Goal: Task Accomplishment & Management: Complete application form

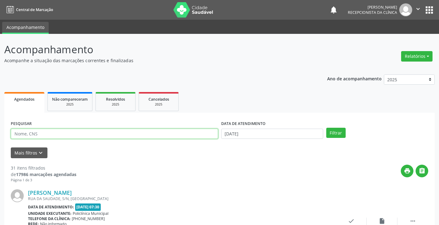
click at [132, 136] on input "text" at bounding box center [114, 134] width 207 height 10
type input "carla"
click at [326, 128] on button "Filtrar" at bounding box center [335, 133] width 19 height 10
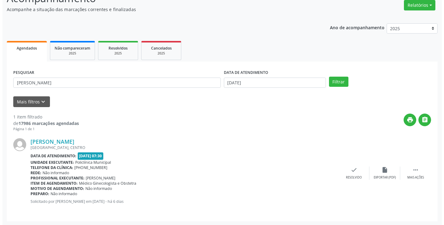
scroll to position [52, 0]
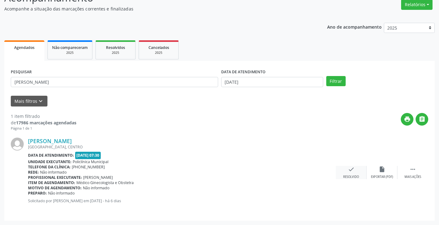
click at [356, 173] on div "check Resolvido" at bounding box center [351, 172] width 31 height 13
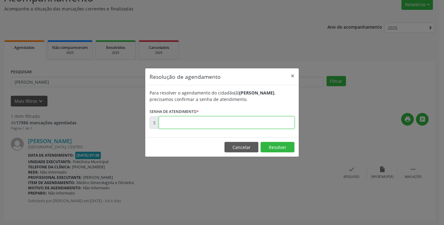
click at [271, 124] on input "text" at bounding box center [227, 122] width 136 height 12
type input "00179391"
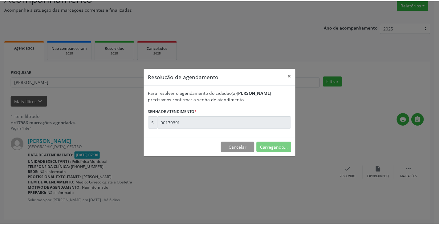
scroll to position [0, 0]
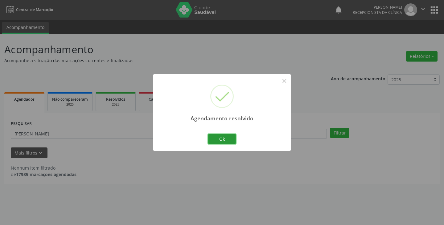
drag, startPoint x: 226, startPoint y: 138, endPoint x: 214, endPoint y: 137, distance: 12.1
click at [226, 138] on button "Ok" at bounding box center [222, 139] width 28 height 10
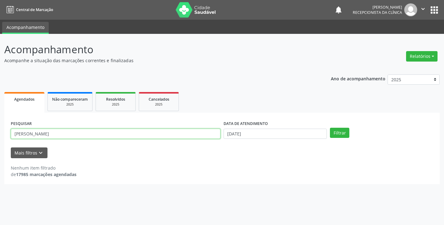
click at [198, 138] on input "carla" at bounding box center [116, 134] width 210 height 10
type input "c"
type input "claud"
click at [330, 128] on button "Filtrar" at bounding box center [339, 133] width 19 height 10
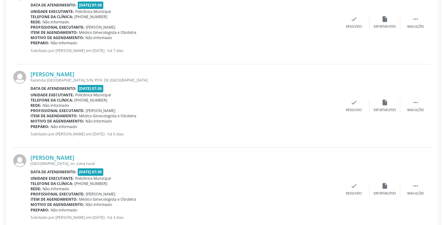
scroll to position [219, 0]
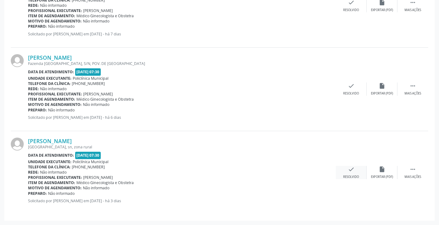
click at [350, 173] on icon "check" at bounding box center [351, 169] width 7 height 7
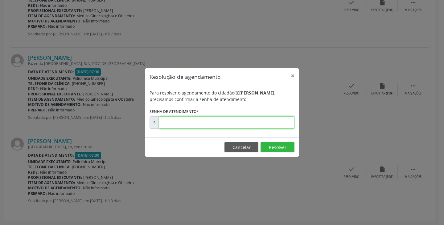
click at [280, 120] on input "text" at bounding box center [227, 122] width 136 height 12
type input "00179460"
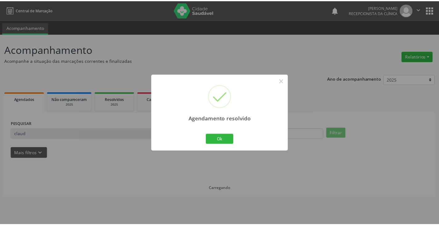
scroll to position [0, 0]
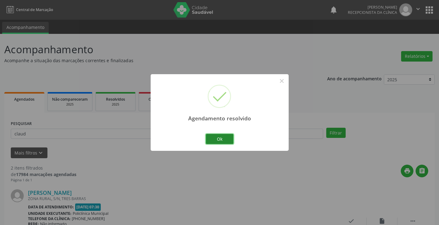
click at [208, 138] on button "Ok" at bounding box center [220, 139] width 28 height 10
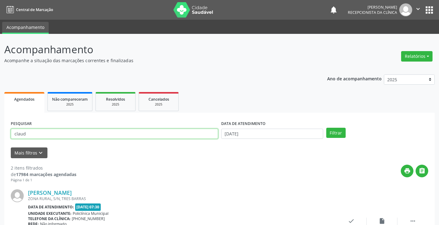
click at [198, 136] on input "claud" at bounding box center [114, 134] width 207 height 10
type input "c"
type input "catia"
click at [326, 128] on button "Filtrar" at bounding box center [335, 133] width 19 height 10
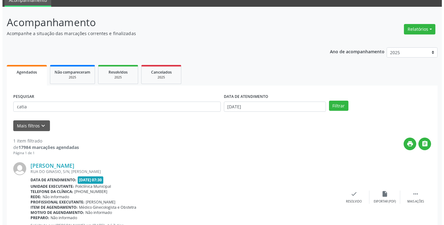
scroll to position [52, 0]
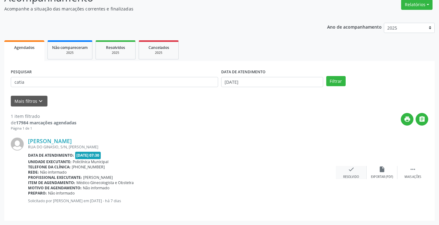
click at [349, 173] on div "check Resolvido" at bounding box center [351, 172] width 31 height 13
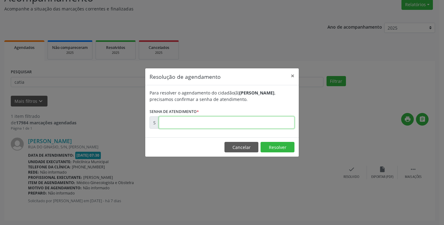
click at [264, 123] on input "text" at bounding box center [227, 122] width 136 height 12
type input "00179227"
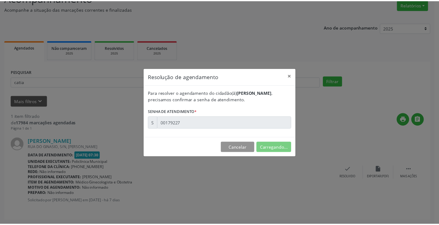
scroll to position [0, 0]
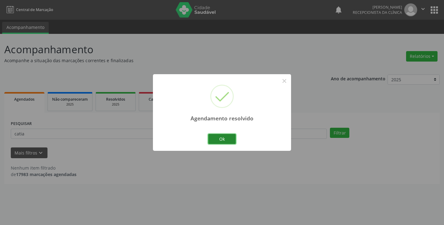
click at [226, 134] on button "Ok" at bounding box center [222, 139] width 28 height 10
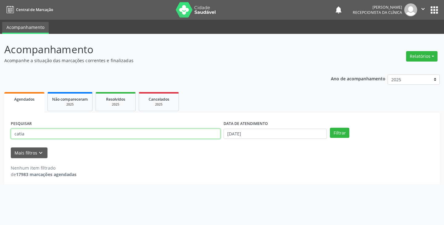
click at [212, 130] on input "catia" at bounding box center [116, 134] width 210 height 10
type input "c"
type input "nata"
click at [330, 128] on button "Filtrar" at bounding box center [339, 133] width 19 height 10
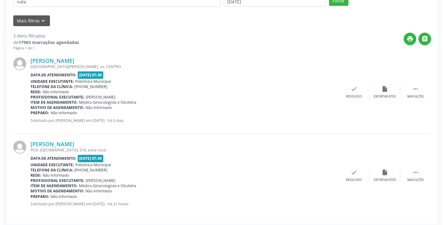
scroll to position [135, 0]
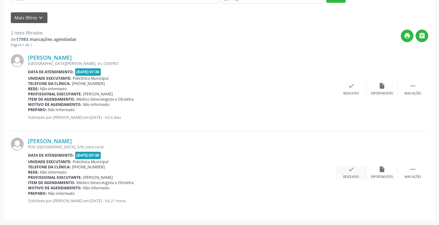
click at [349, 171] on icon "check" at bounding box center [351, 169] width 7 height 7
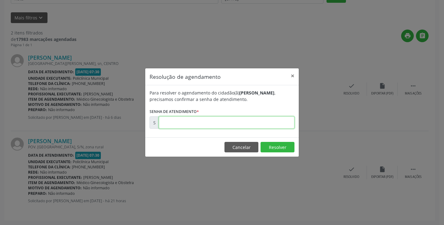
click at [271, 122] on input "text" at bounding box center [227, 122] width 136 height 12
type input "00180046"
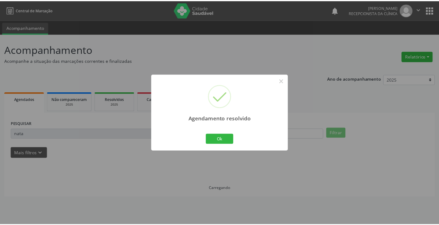
scroll to position [0, 0]
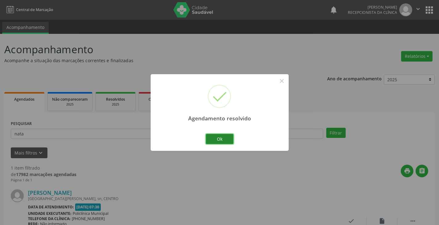
click at [221, 134] on button "Ok" at bounding box center [220, 139] width 28 height 10
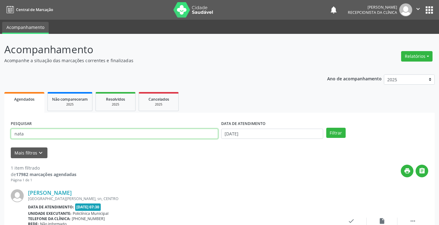
click at [207, 133] on input "nata" at bounding box center [114, 134] width 207 height 10
type input "n"
type input "marile"
click at [326, 128] on button "Filtrar" at bounding box center [335, 133] width 19 height 10
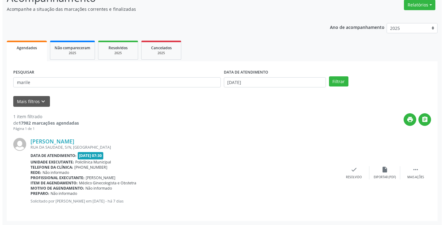
scroll to position [52, 0]
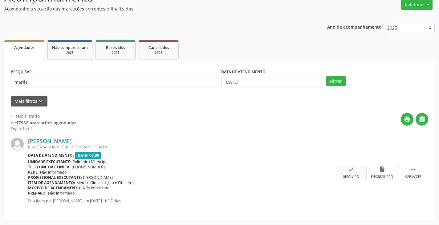
click at [352, 170] on icon "check" at bounding box center [351, 169] width 7 height 7
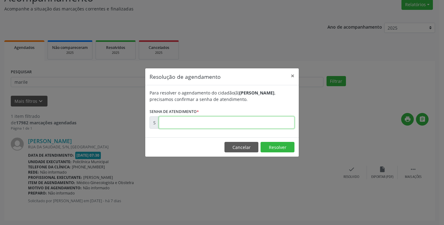
click at [264, 120] on input "text" at bounding box center [227, 122] width 136 height 12
type input "00179090"
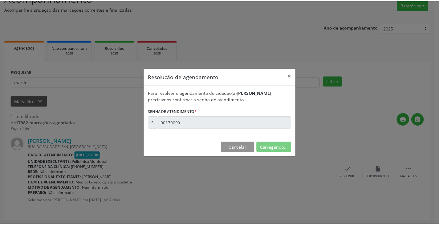
scroll to position [0, 0]
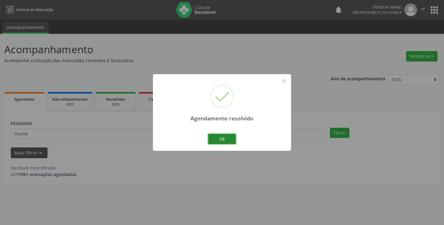
drag, startPoint x: 223, startPoint y: 138, endPoint x: 214, endPoint y: 138, distance: 9.2
click at [222, 138] on button "Ok" at bounding box center [222, 139] width 28 height 10
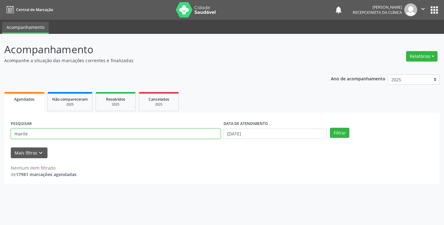
click at [213, 137] on input "marile" at bounding box center [116, 134] width 210 height 10
click at [330, 128] on button "Filtrar" at bounding box center [339, 133] width 19 height 10
click at [18, 134] on input "mdani" at bounding box center [116, 134] width 210 height 10
type input "dani"
click at [330, 128] on button "Filtrar" at bounding box center [339, 133] width 19 height 10
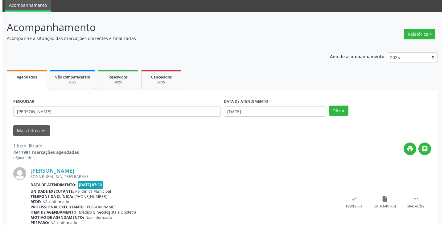
scroll to position [52, 0]
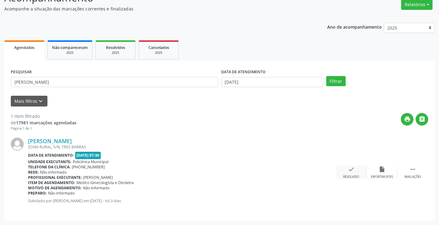
click at [348, 174] on div "check Resolvido" at bounding box center [351, 172] width 31 height 13
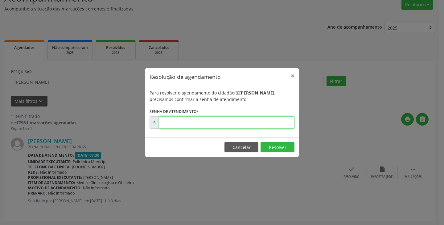
click at [209, 121] on input "text" at bounding box center [227, 122] width 136 height 12
type input "00179486"
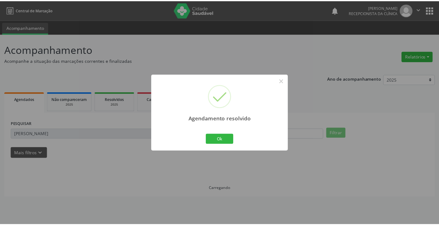
scroll to position [0, 0]
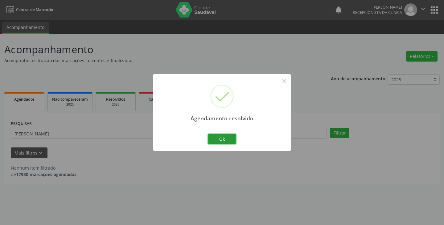
click at [218, 136] on button "Ok" at bounding box center [222, 139] width 28 height 10
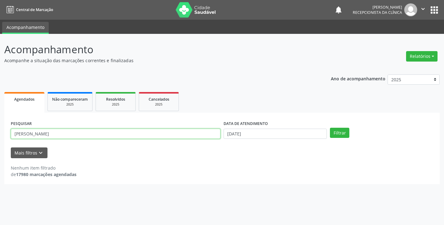
click at [208, 136] on input "dani" at bounding box center [116, 134] width 210 height 10
type input "d"
type input "rosia"
click at [330, 128] on button "Filtrar" at bounding box center [339, 133] width 19 height 10
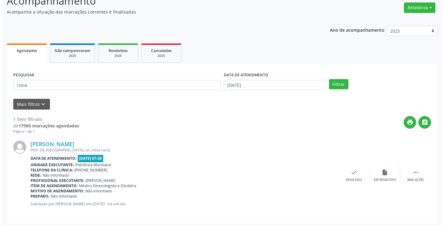
scroll to position [52, 0]
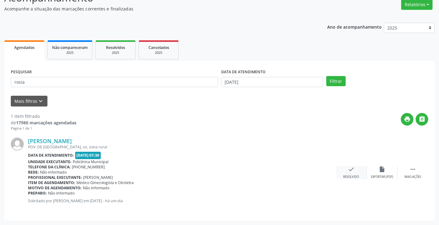
click at [350, 168] on icon "check" at bounding box center [351, 169] width 7 height 7
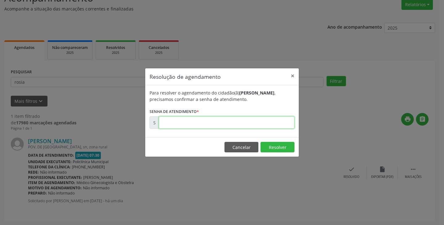
click at [287, 122] on input "text" at bounding box center [227, 122] width 136 height 12
type input "00179966"
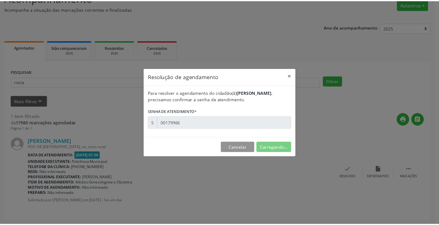
scroll to position [0, 0]
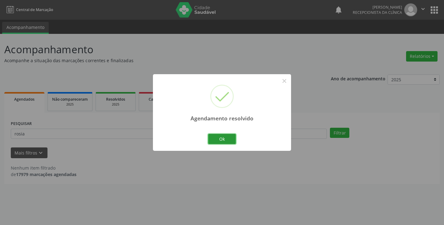
drag, startPoint x: 225, startPoint y: 136, endPoint x: 200, endPoint y: 138, distance: 25.7
click at [219, 138] on button "Ok" at bounding box center [222, 139] width 28 height 10
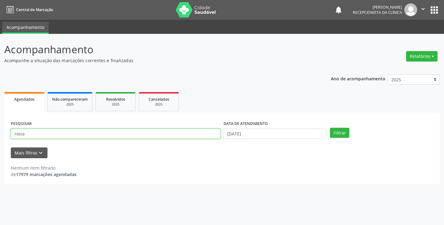
click at [198, 138] on input "rosia" at bounding box center [116, 134] width 210 height 10
click at [330, 128] on button "Filtrar" at bounding box center [339, 133] width 19 height 10
click at [15, 133] on input "rmire" at bounding box center [116, 134] width 210 height 10
click at [330, 128] on button "Filtrar" at bounding box center [339, 133] width 19 height 10
click at [16, 133] on input "rmire" at bounding box center [116, 134] width 210 height 10
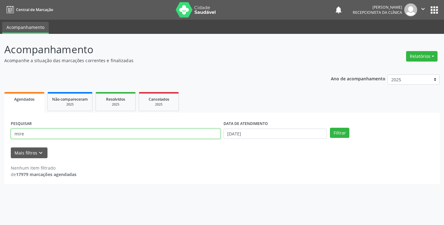
type input "mire"
click at [330, 128] on button "Filtrar" at bounding box center [339, 133] width 19 height 10
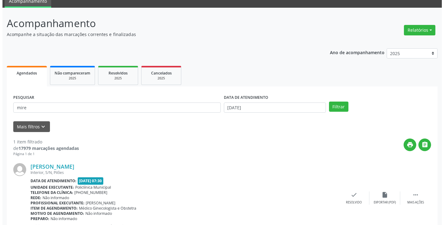
scroll to position [52, 0]
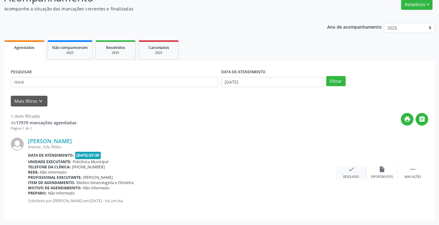
click at [349, 169] on icon "check" at bounding box center [351, 169] width 7 height 7
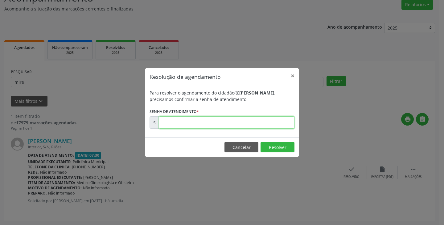
click at [278, 123] on input "text" at bounding box center [227, 122] width 136 height 12
type input "00179918"
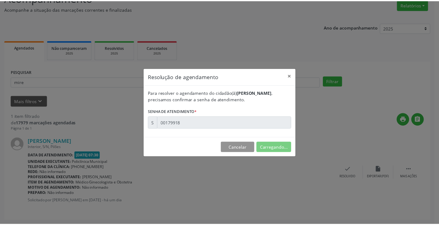
scroll to position [0, 0]
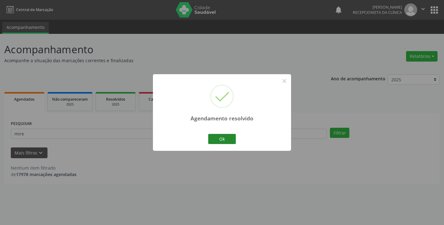
drag, startPoint x: 228, startPoint y: 132, endPoint x: 221, endPoint y: 134, distance: 7.3
click at [225, 133] on div "Agendamento resolvido × Ok Cancel" at bounding box center [222, 112] width 138 height 77
drag, startPoint x: 221, startPoint y: 134, endPoint x: 213, endPoint y: 136, distance: 7.5
click at [220, 134] on button "Ok" at bounding box center [222, 139] width 28 height 10
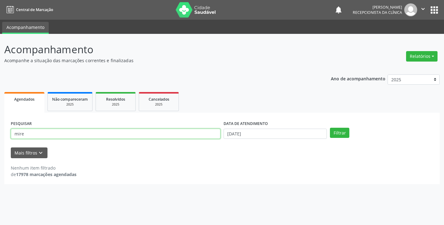
click at [196, 135] on input "mire" at bounding box center [116, 134] width 210 height 10
type input "m"
type input "claud"
click at [330, 128] on button "Filtrar" at bounding box center [339, 133] width 19 height 10
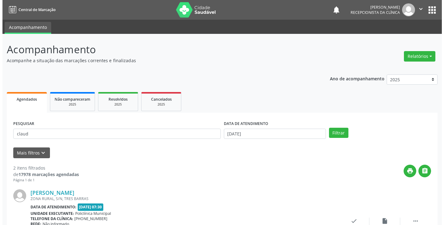
scroll to position [123, 0]
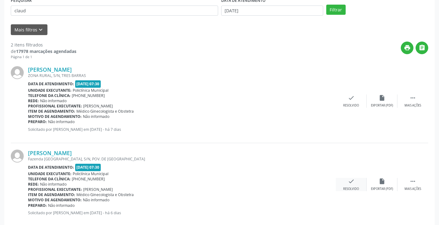
click at [345, 180] on div "check Resolvido" at bounding box center [351, 184] width 31 height 13
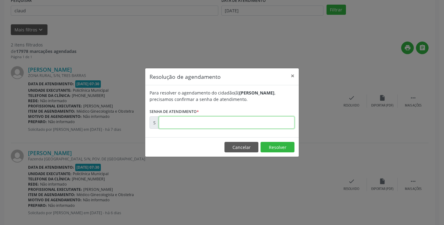
click at [263, 122] on input "text" at bounding box center [227, 122] width 136 height 12
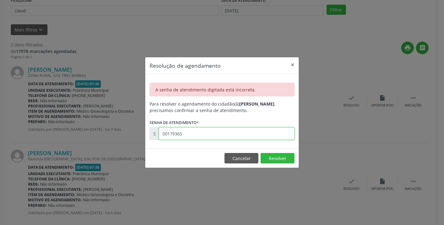
click at [253, 135] on input "00179365" at bounding box center [227, 134] width 136 height 12
type input "00179369"
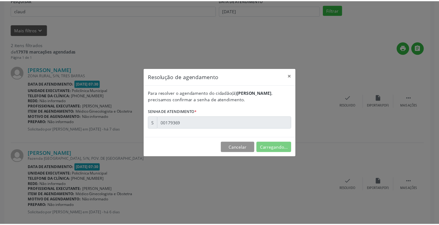
scroll to position [0, 0]
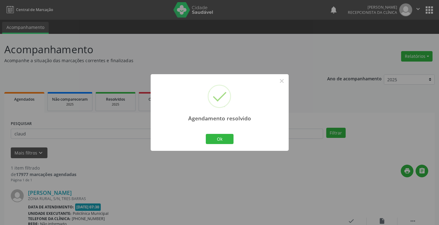
click at [205, 138] on div "Ok Cancel" at bounding box center [219, 138] width 31 height 13
click at [210, 139] on button "Ok" at bounding box center [220, 139] width 28 height 10
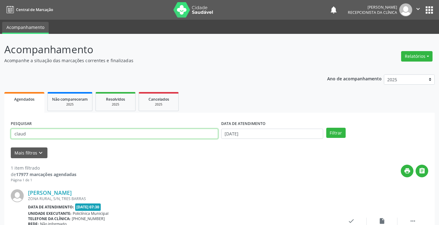
click at [194, 139] on input "claud" at bounding box center [114, 134] width 207 height 10
type input "c"
type input "gess"
click at [326, 128] on button "Filtrar" at bounding box center [335, 133] width 19 height 10
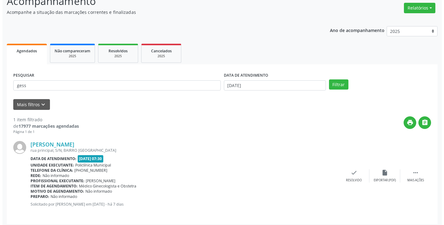
scroll to position [52, 0]
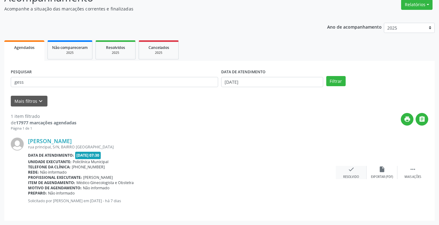
drag, startPoint x: 353, startPoint y: 170, endPoint x: 349, endPoint y: 169, distance: 4.7
click at [349, 169] on icon "check" at bounding box center [351, 169] width 7 height 7
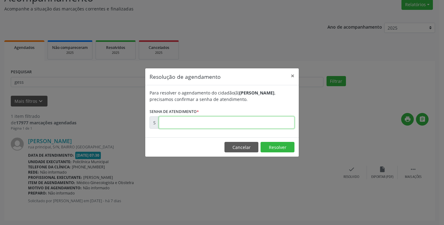
click at [273, 122] on input "text" at bounding box center [227, 122] width 136 height 12
type input "00179168"
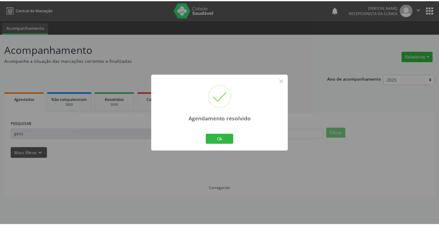
scroll to position [0, 0]
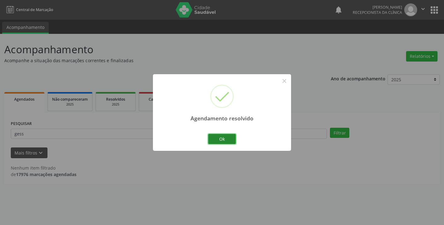
click at [228, 136] on button "Ok" at bounding box center [222, 139] width 28 height 10
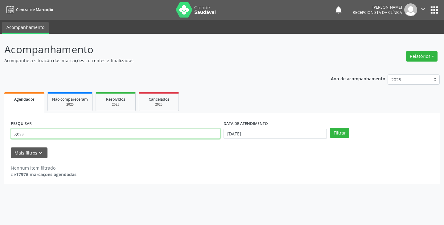
click at [202, 134] on input "gess" at bounding box center [116, 134] width 210 height 10
type input "g"
type input "josi"
click at [330, 128] on button "Filtrar" at bounding box center [339, 133] width 19 height 10
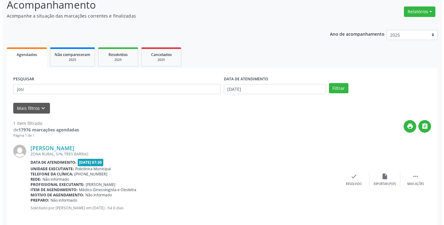
scroll to position [52, 0]
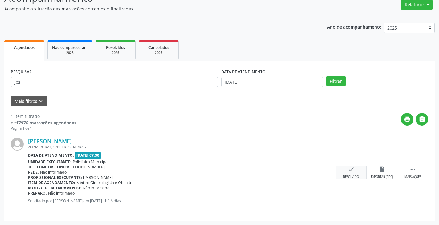
click at [350, 171] on icon "check" at bounding box center [351, 169] width 7 height 7
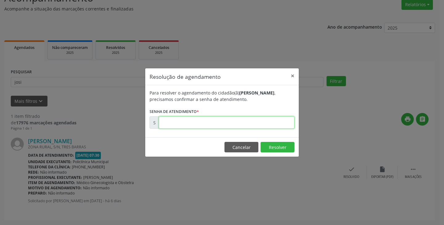
click at [281, 124] on input "text" at bounding box center [227, 122] width 136 height 12
type input "00179331"
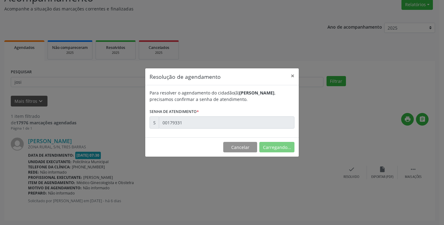
scroll to position [0, 0]
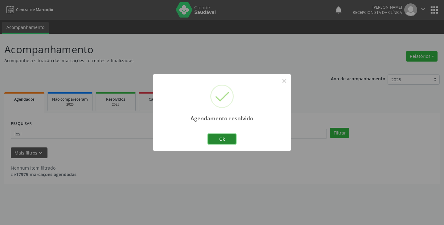
click at [225, 138] on button "Ok" at bounding box center [222, 139] width 28 height 10
